Goal: Task Accomplishment & Management: Use online tool/utility

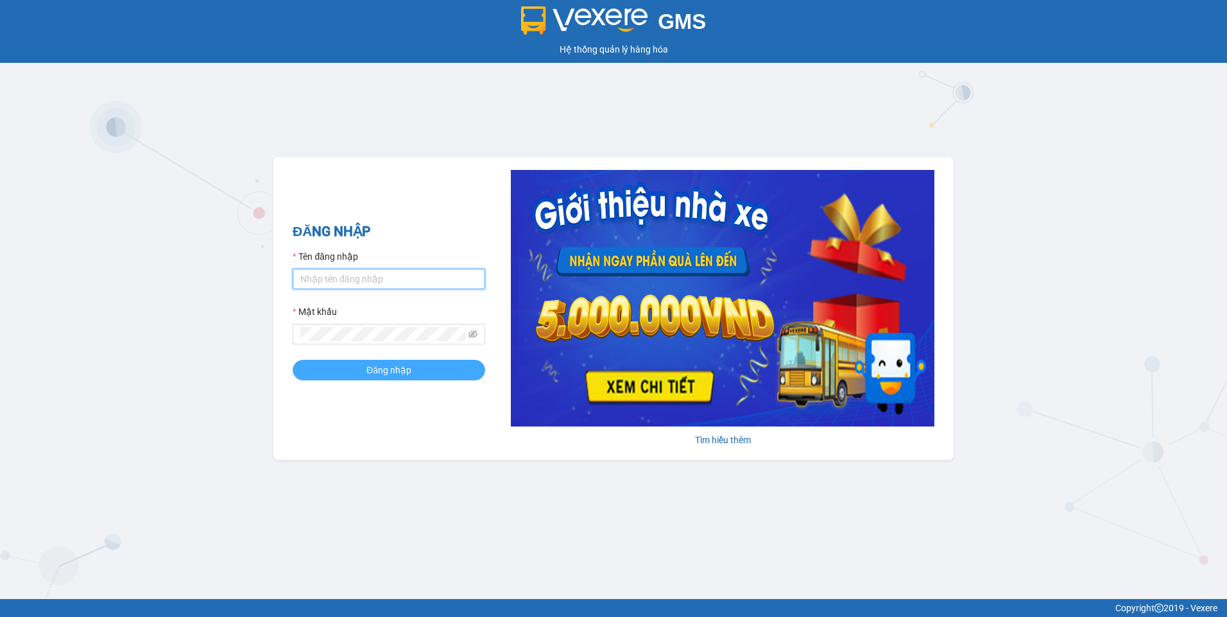
type input "dothilehang.vtp"
click at [375, 367] on span "Đăng nhập" at bounding box center [388, 370] width 45 height 14
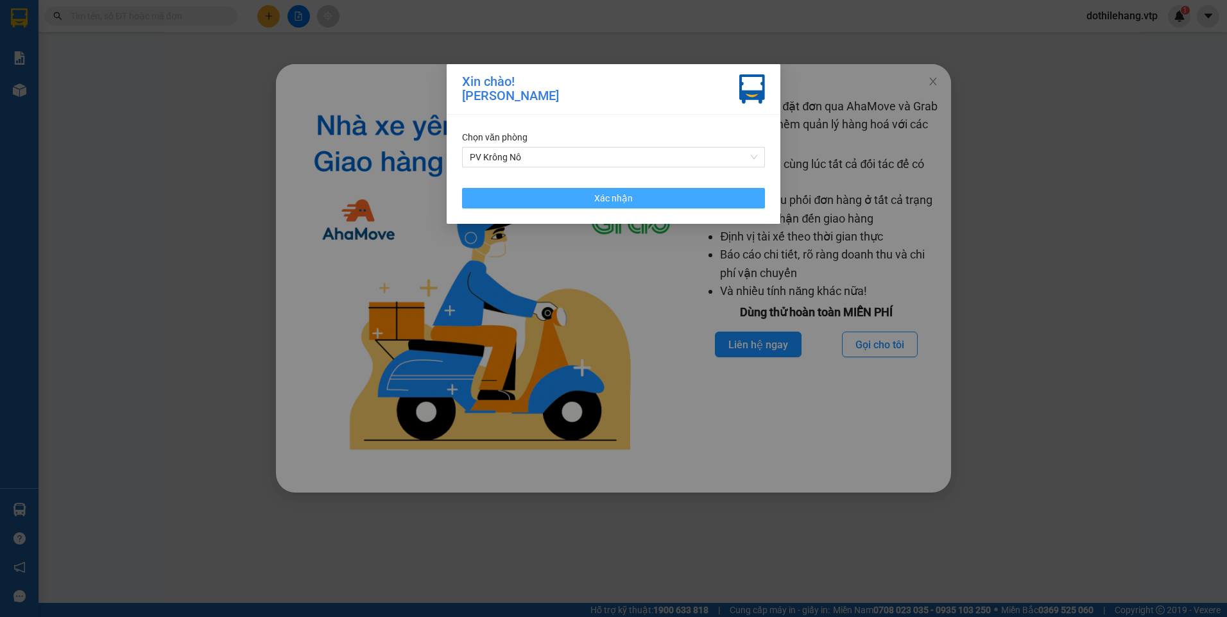
click at [565, 200] on button "Xác nhận" at bounding box center [613, 198] width 303 height 21
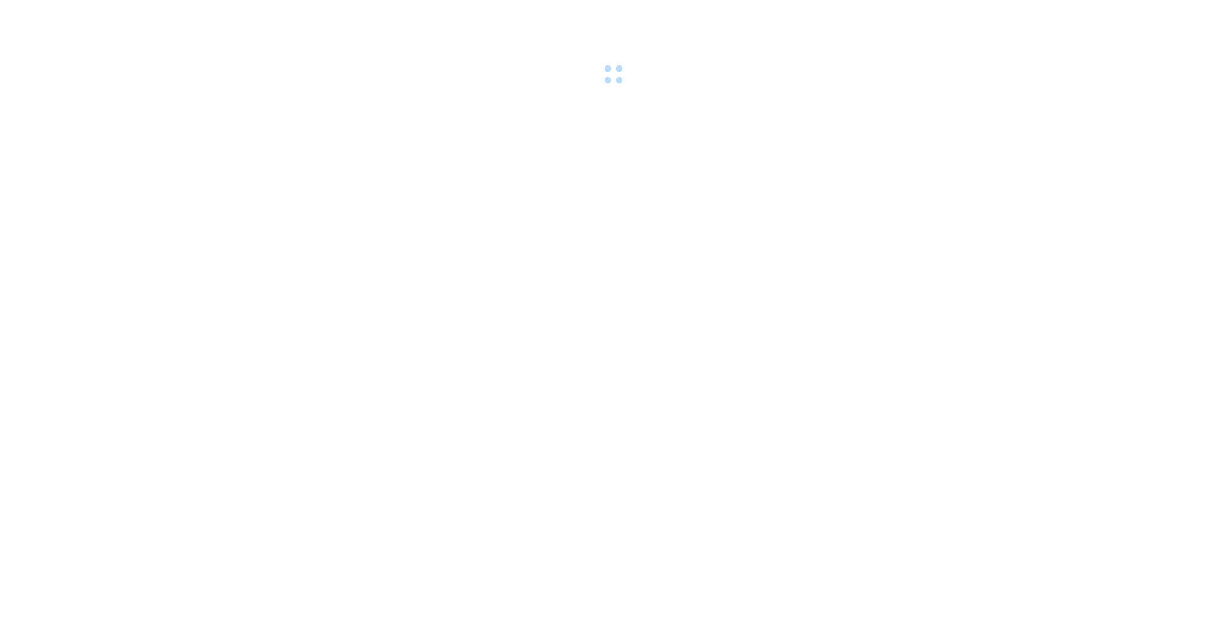
click at [928, 78] on div at bounding box center [613, 44] width 1227 height 89
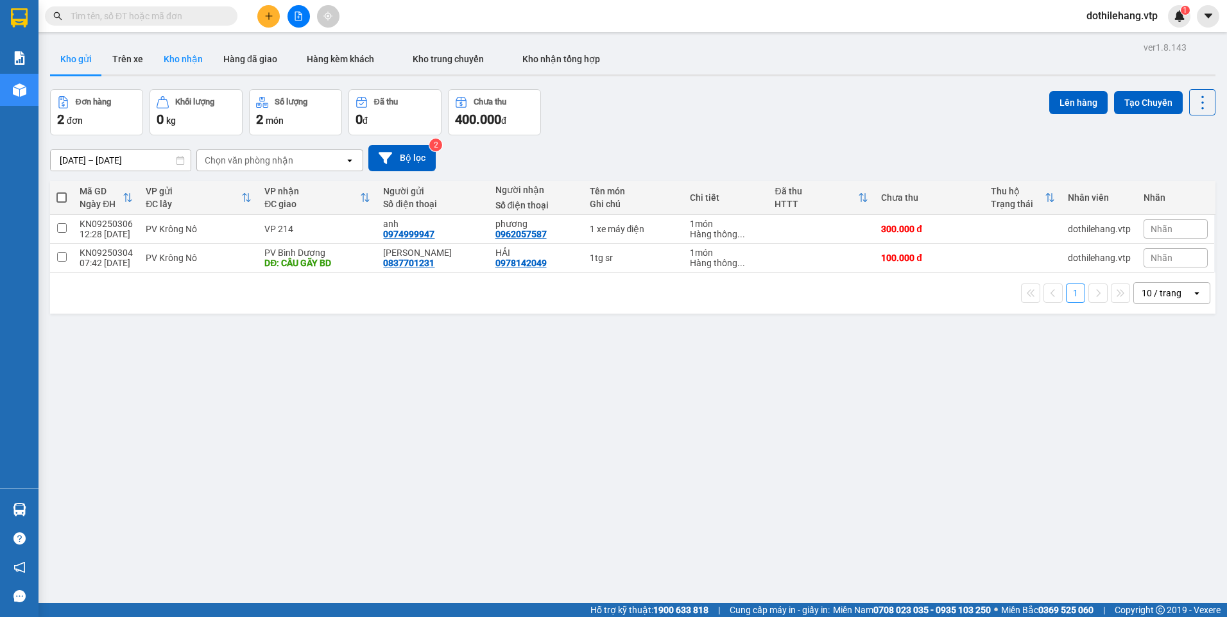
click at [184, 65] on button "Kho nhận" at bounding box center [183, 59] width 60 height 31
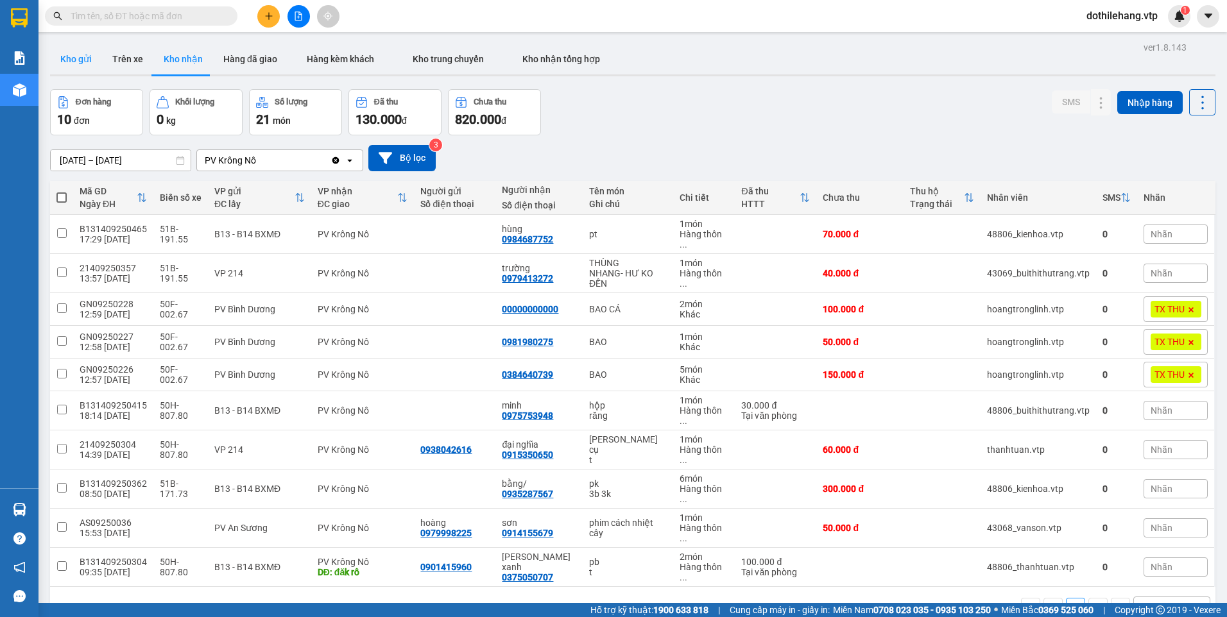
click at [71, 67] on button "Kho gửi" at bounding box center [76, 59] width 52 height 31
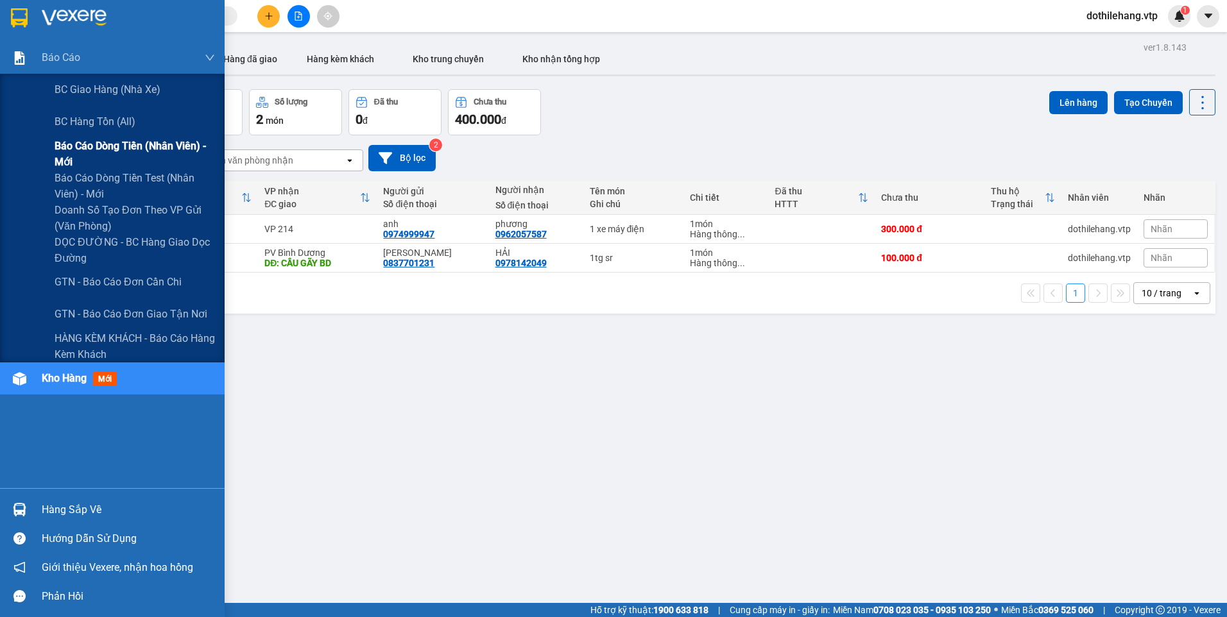
click at [63, 156] on span "Báo cáo dòng tiền (nhân viên) - mới" at bounding box center [135, 154] width 160 height 32
